Goal: Information Seeking & Learning: Learn about a topic

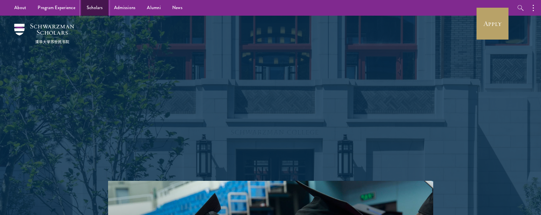
click at [96, 8] on link "Scholars" at bounding box center [94, 8] width 27 height 16
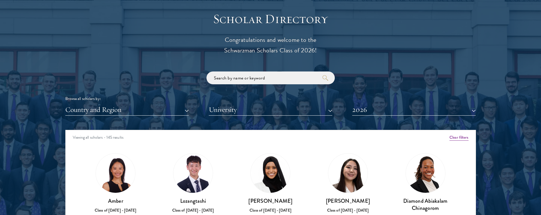
scroll to position [627, 0]
click at [108, 106] on button "Country and Region" at bounding box center [126, 110] width 123 height 12
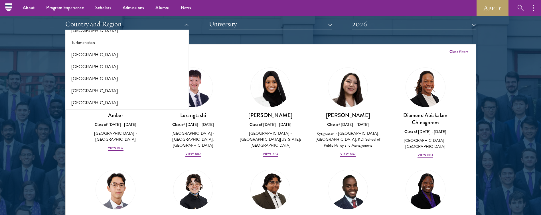
scroll to position [1168, 0]
click at [91, 67] on button "[GEOGRAPHIC_DATA]" at bounding box center [127, 68] width 120 height 12
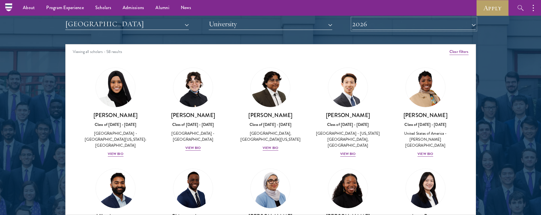
click at [372, 23] on button "2026" at bounding box center [413, 24] width 123 height 12
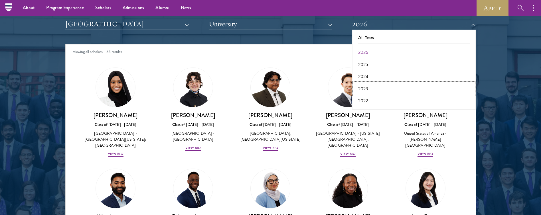
click at [367, 88] on button "2023" at bounding box center [414, 89] width 120 height 12
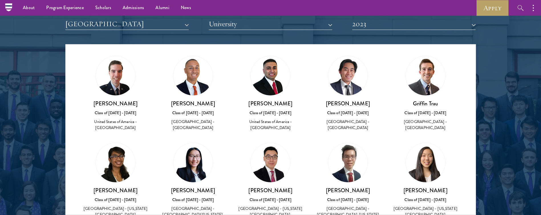
scroll to position [919, 0]
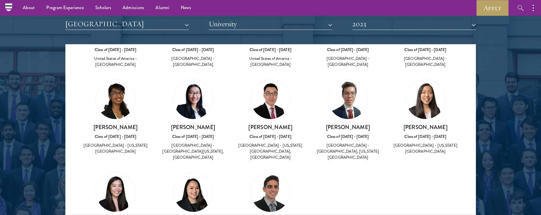
drag, startPoint x: 76, startPoint y: 73, endPoint x: 316, endPoint y: 196, distance: 269.9
copy div "Arlen Ebubechuwku Agiliga Class of 2022 - 2023 United States of America - North…"
